Goal: Navigation & Orientation: Find specific page/section

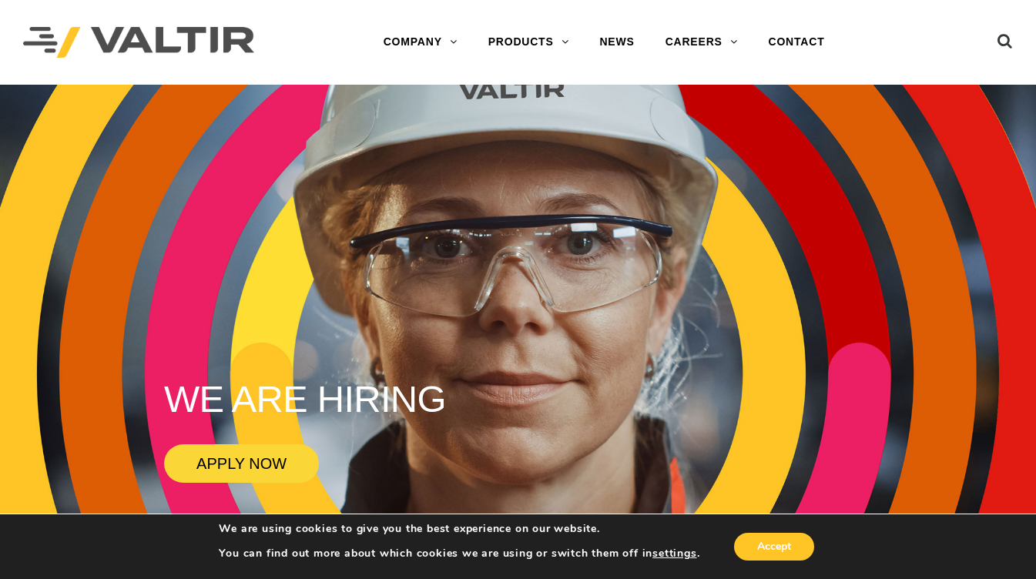
click at [565, 59] on div "Menu COMPANY ABOUT VALTIR OUR HISTORY RENTALS INTERNATIONAL PRODUCTS BARRICADES…" at bounding box center [604, 42] width 604 height 85
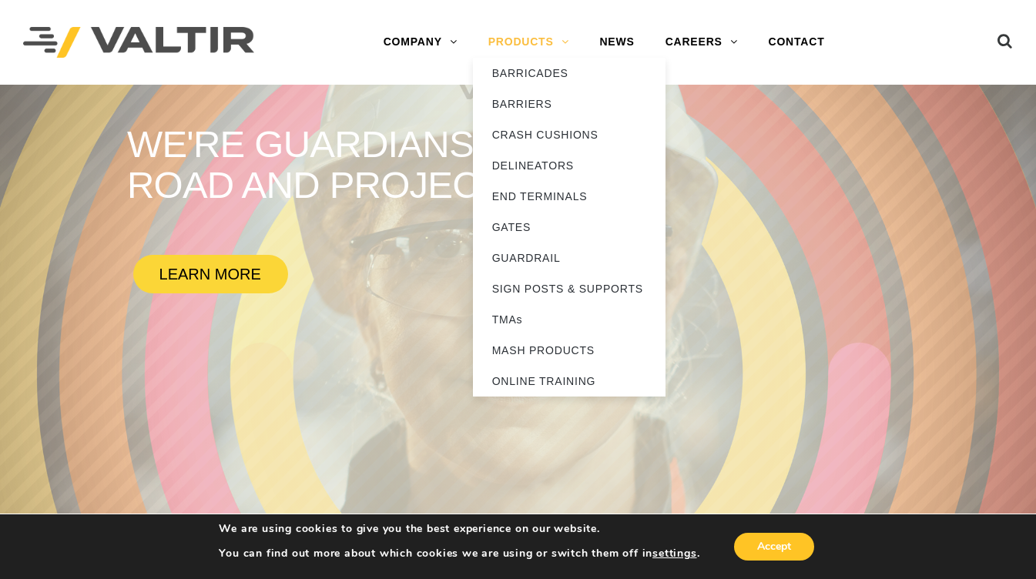
click at [515, 48] on link "PRODUCTS" at bounding box center [529, 42] width 112 height 31
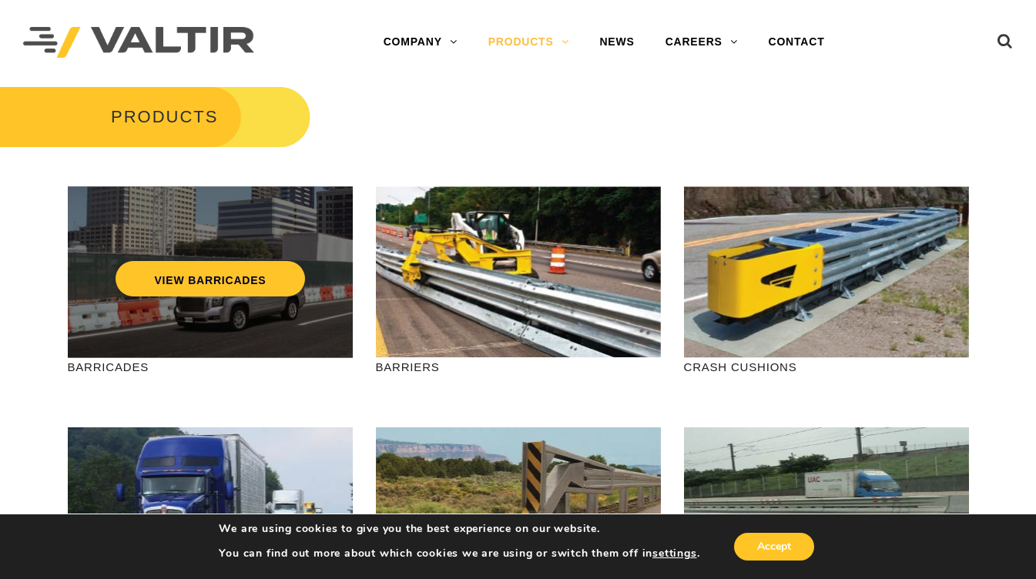
click at [230, 309] on div "VIEW BARRICADES" at bounding box center [210, 272] width 285 height 172
click at [213, 270] on link "VIEW BARRICADES" at bounding box center [210, 278] width 189 height 35
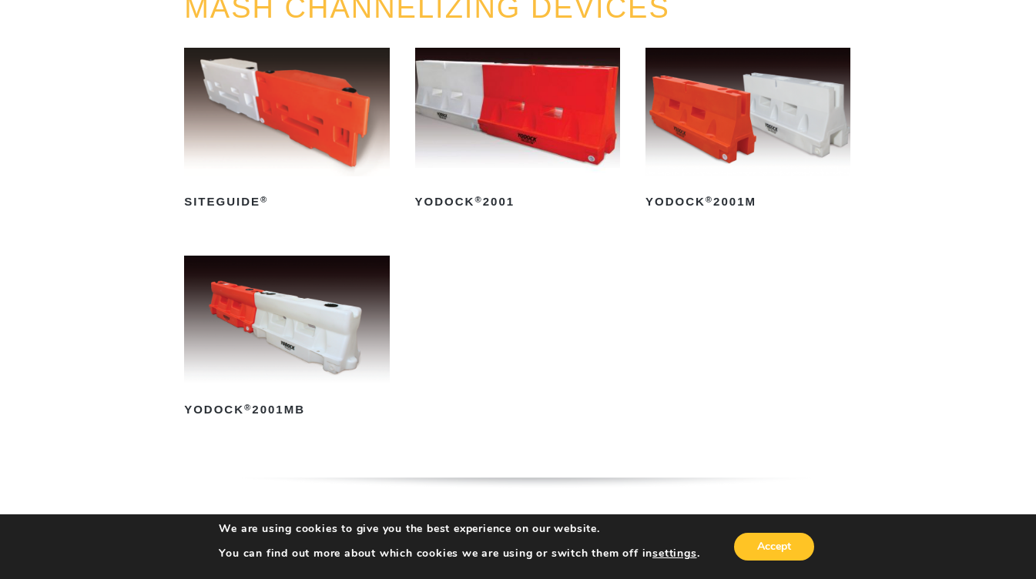
scroll to position [205, 0]
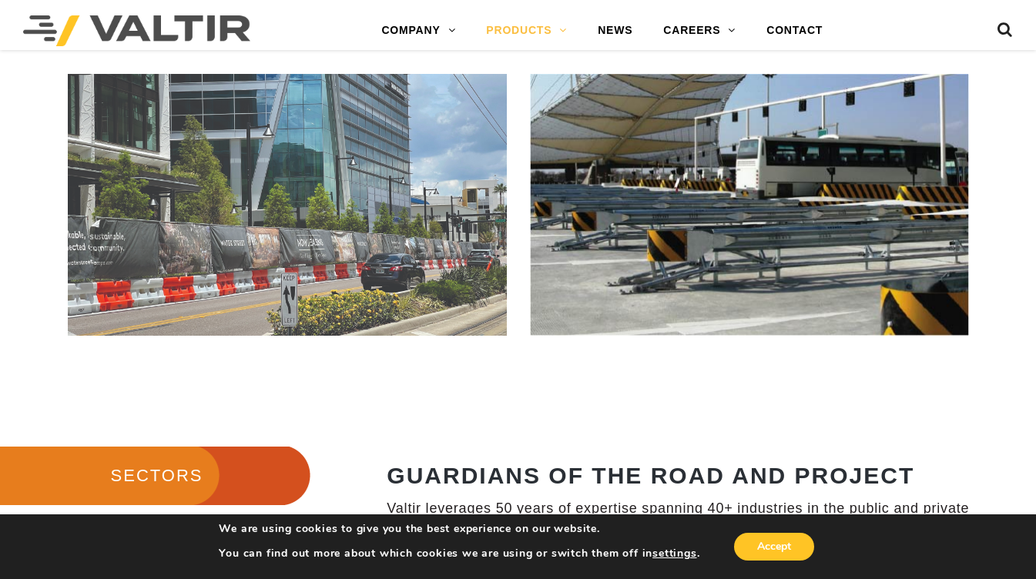
scroll to position [1020, 0]
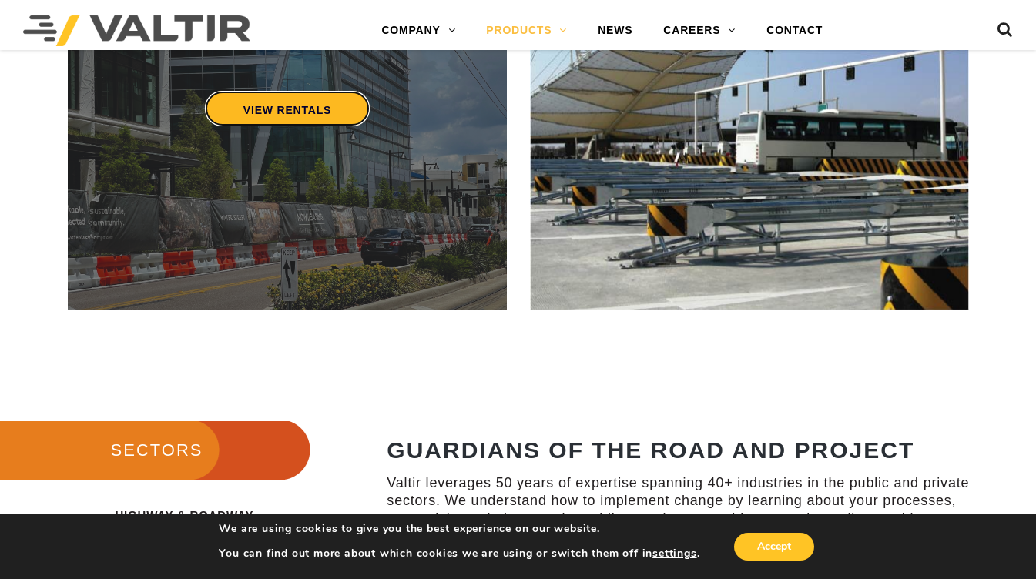
click at [306, 103] on link "VIEW RENTALS" at bounding box center [286, 108] width 165 height 35
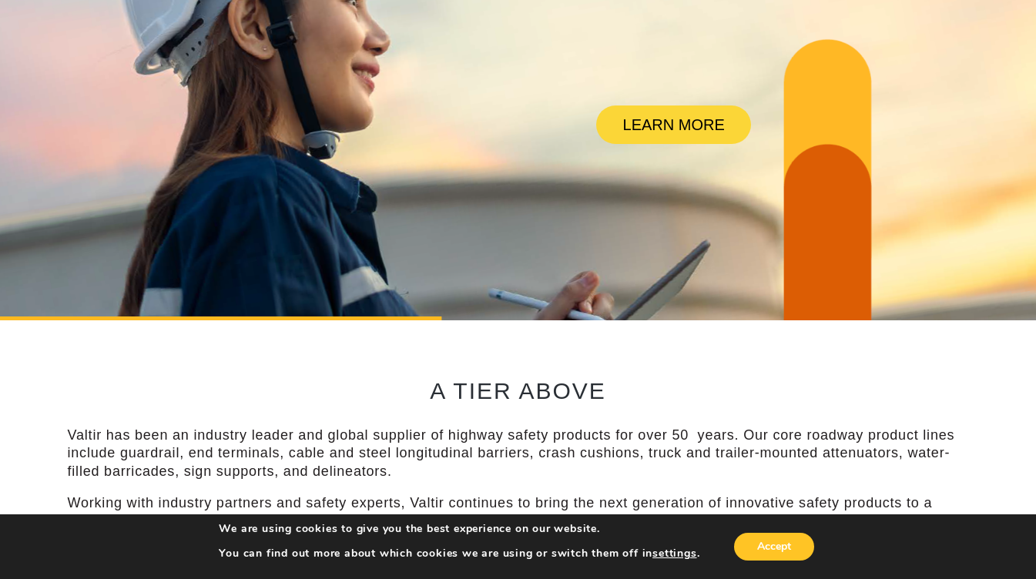
scroll to position [380, 0]
